Goal: Task Accomplishment & Management: Use online tool/utility

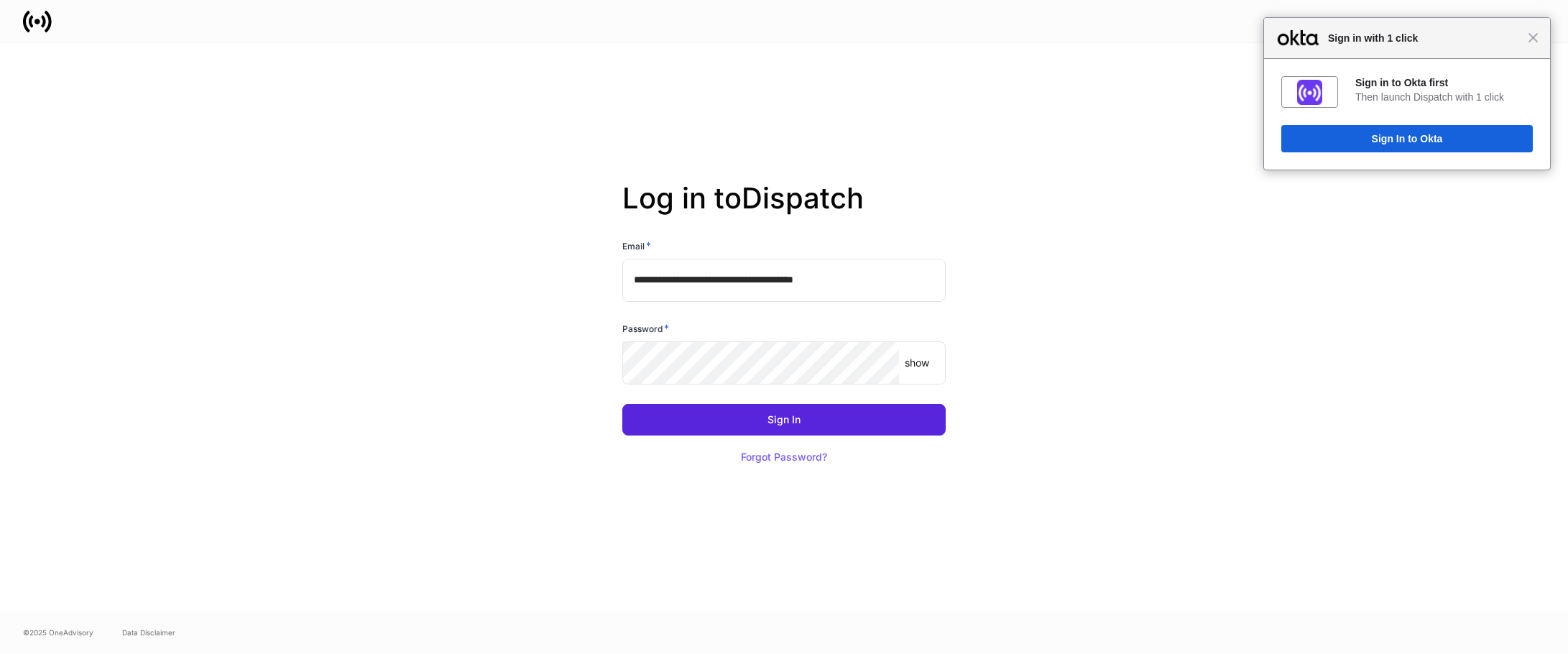
click at [902, 281] on input "**********" at bounding box center [784, 280] width 323 height 43
click at [866, 285] on input "**********" at bounding box center [784, 280] width 323 height 43
type input "**********"
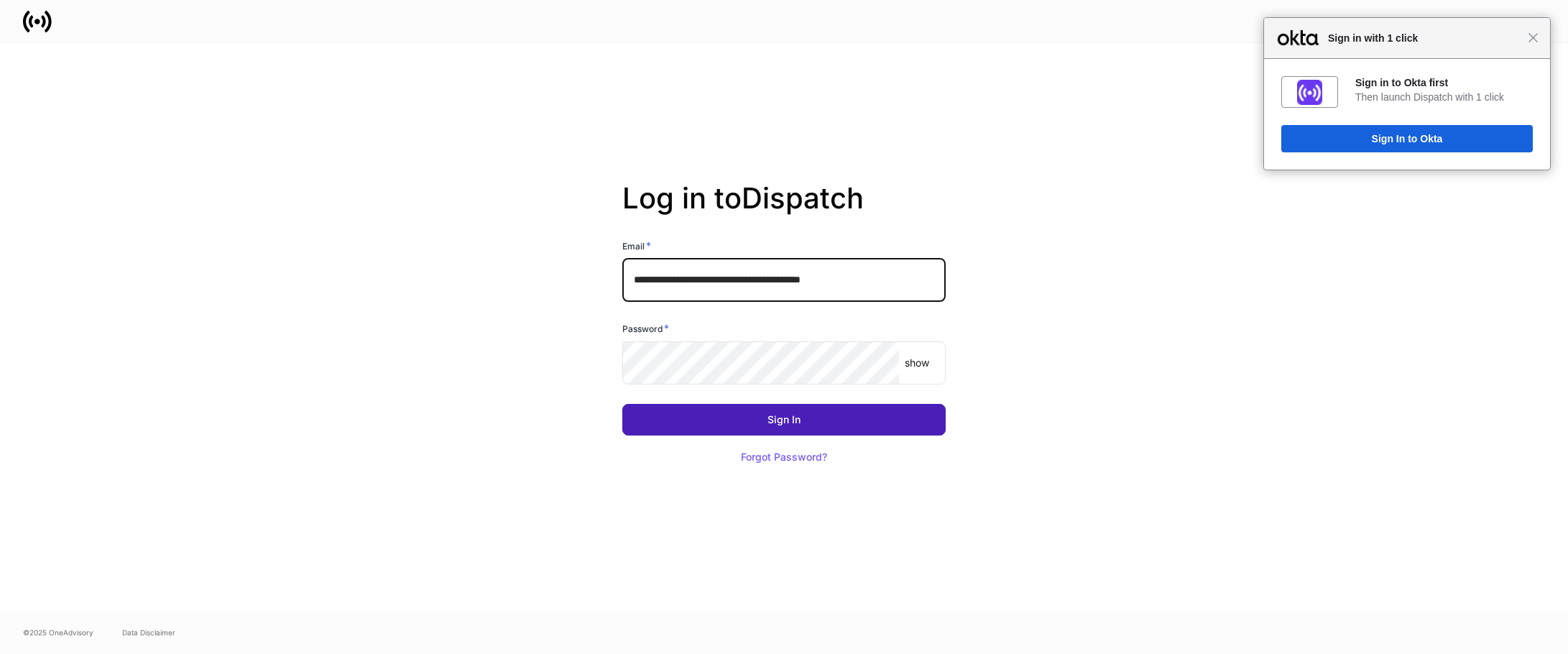
click at [829, 426] on button "Sign In" at bounding box center [784, 420] width 323 height 32
